Goal: Find specific page/section

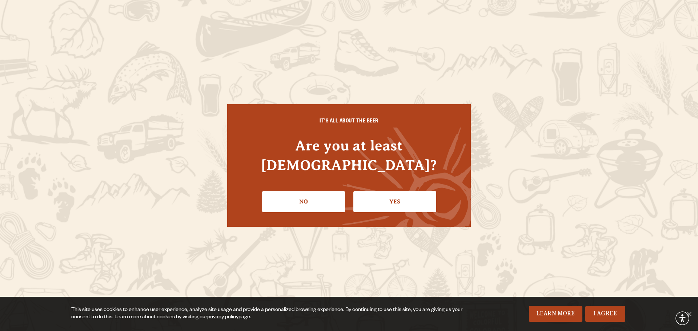
click at [370, 197] on link "Yes" at bounding box center [394, 201] width 83 height 21
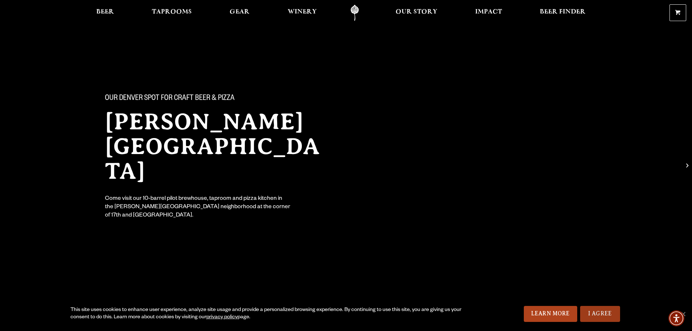
click at [607, 319] on link "I Agree" at bounding box center [600, 314] width 40 height 16
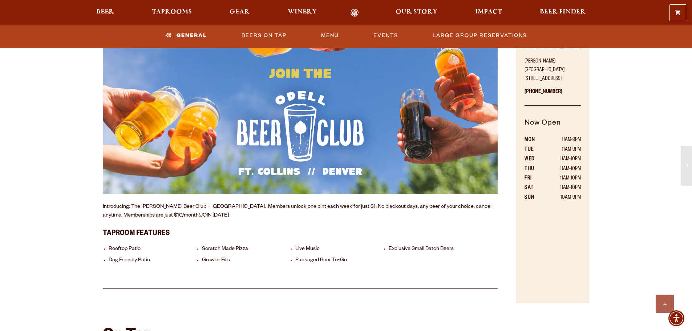
scroll to position [400, 0]
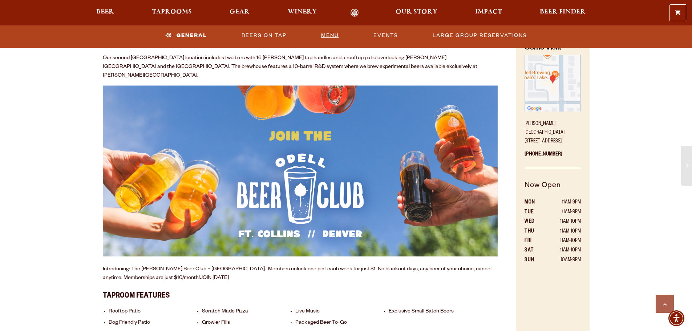
click at [325, 31] on link "Menu" at bounding box center [330, 35] width 24 height 17
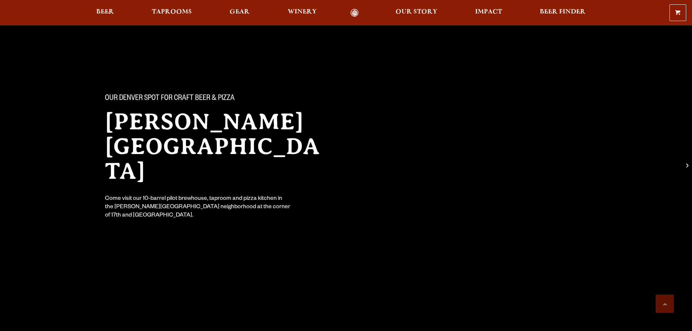
scroll to position [400, 0]
